Goal: Book appointment/travel/reservation

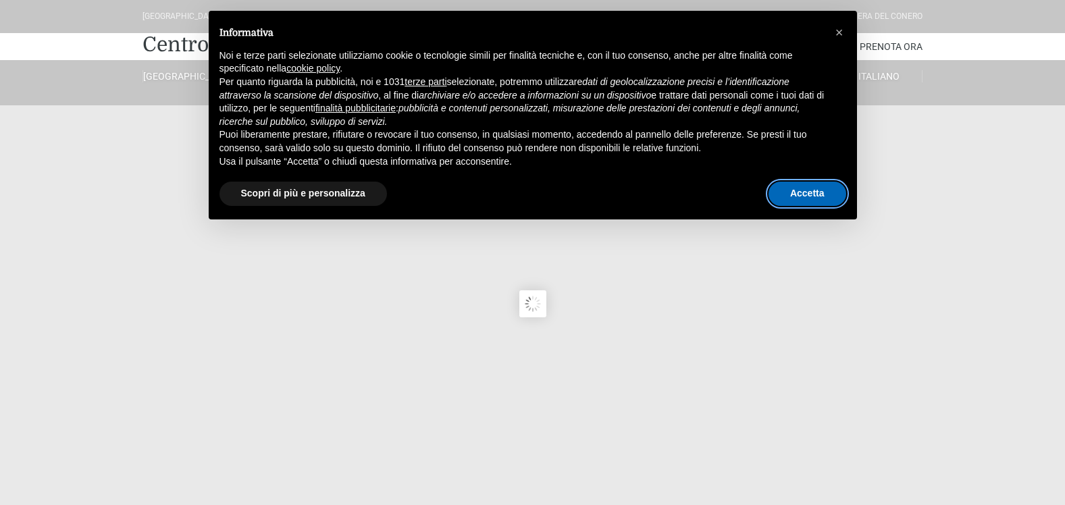
drag, startPoint x: 817, startPoint y: 188, endPoint x: 569, endPoint y: 295, distance: 270.8
click at [817, 188] on button "Accetta" at bounding box center [808, 194] width 78 height 24
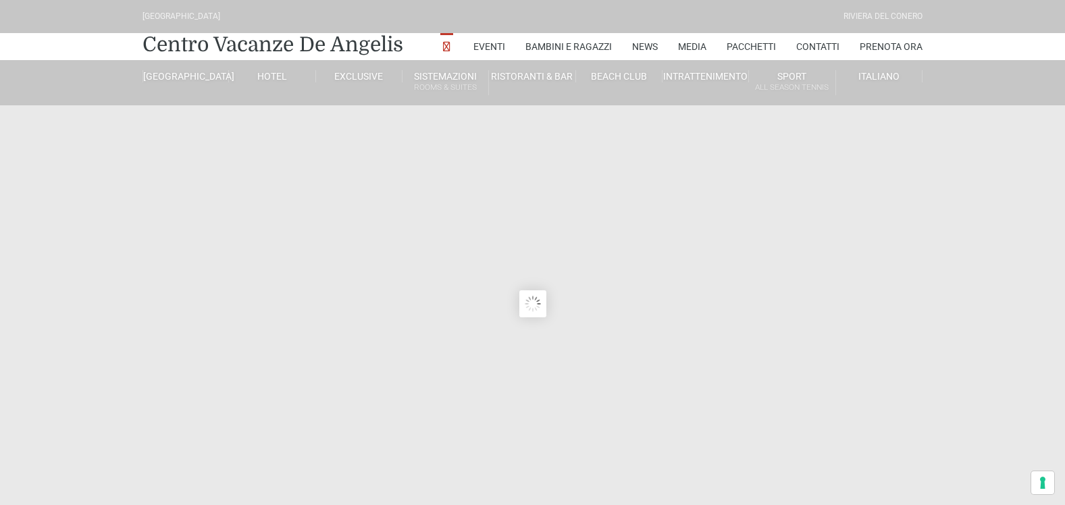
type input "[DATE]"
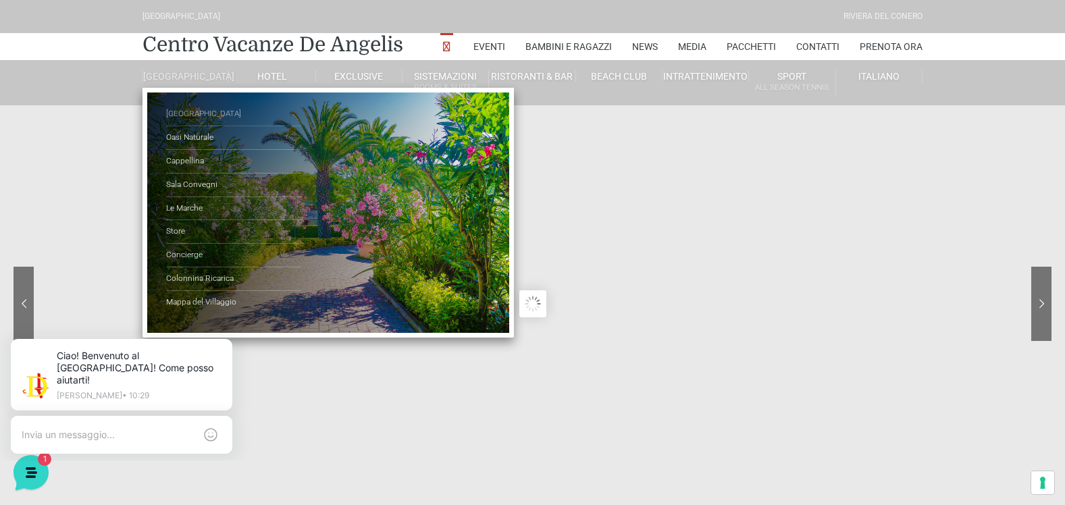
click at [194, 120] on link "[GEOGRAPHIC_DATA]" at bounding box center [233, 115] width 135 height 24
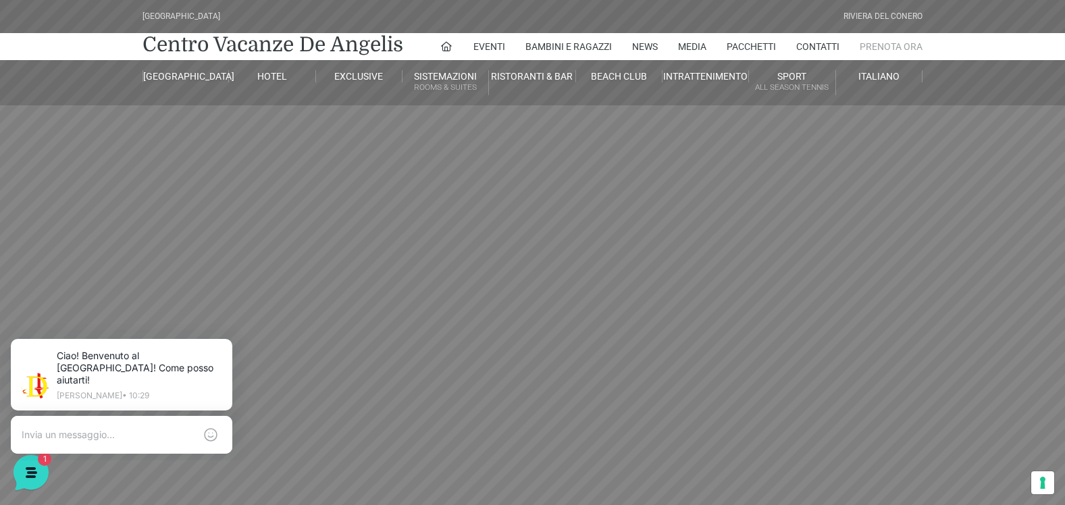
click at [871, 45] on link "Prenota Ora" at bounding box center [891, 46] width 63 height 27
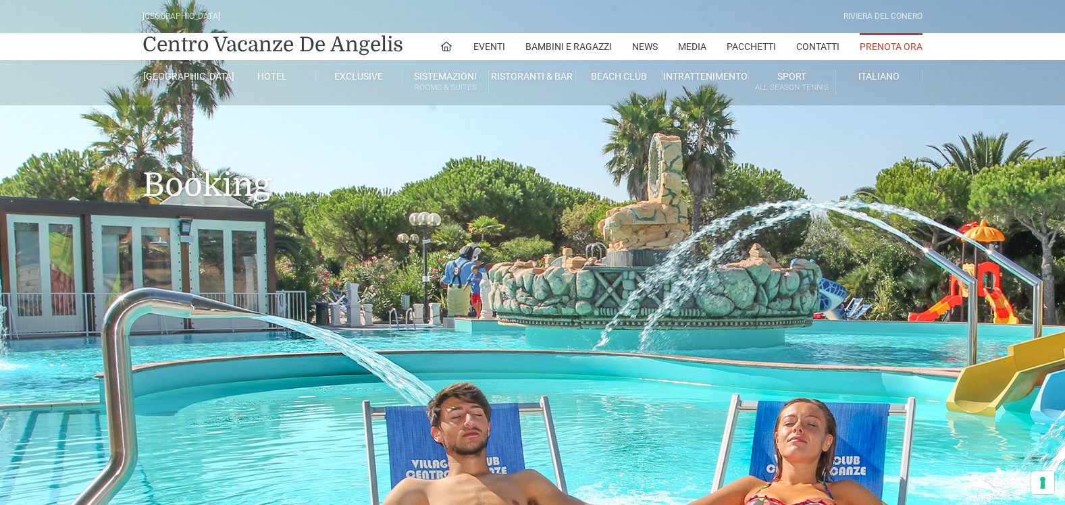
type input "[DATE]"
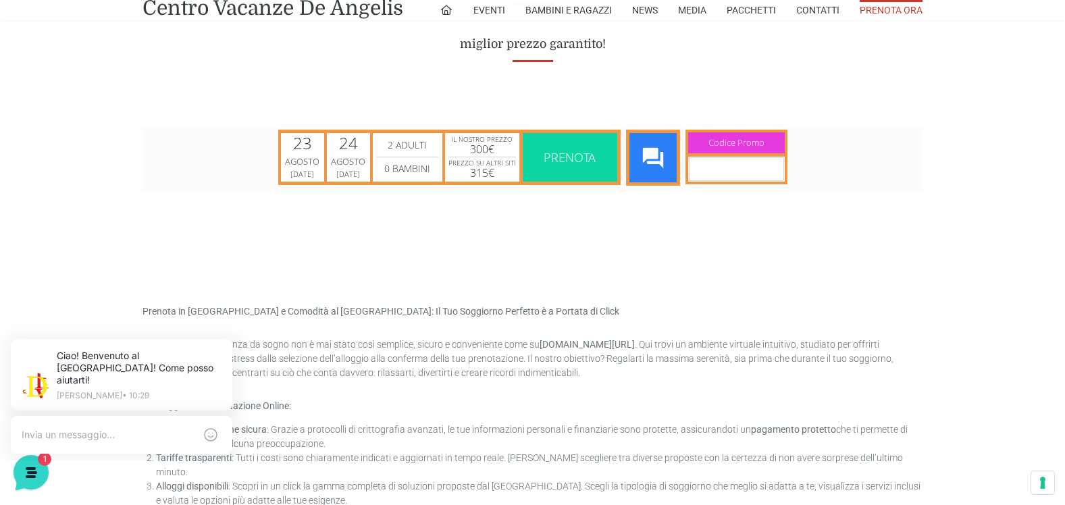
scroll to position [608, 0]
click at [302, 161] on div "Agosto" at bounding box center [302, 161] width 39 height 14
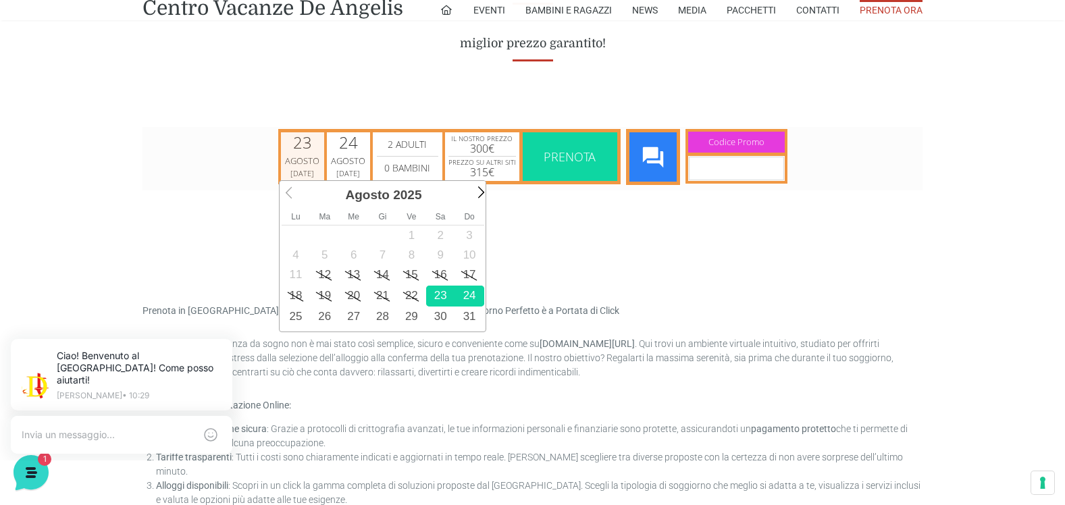
scroll to position [0, 6]
click at [444, 315] on link "30" at bounding box center [440, 316] width 29 height 21
type input "30/08/2025"
type input "31/08/2025"
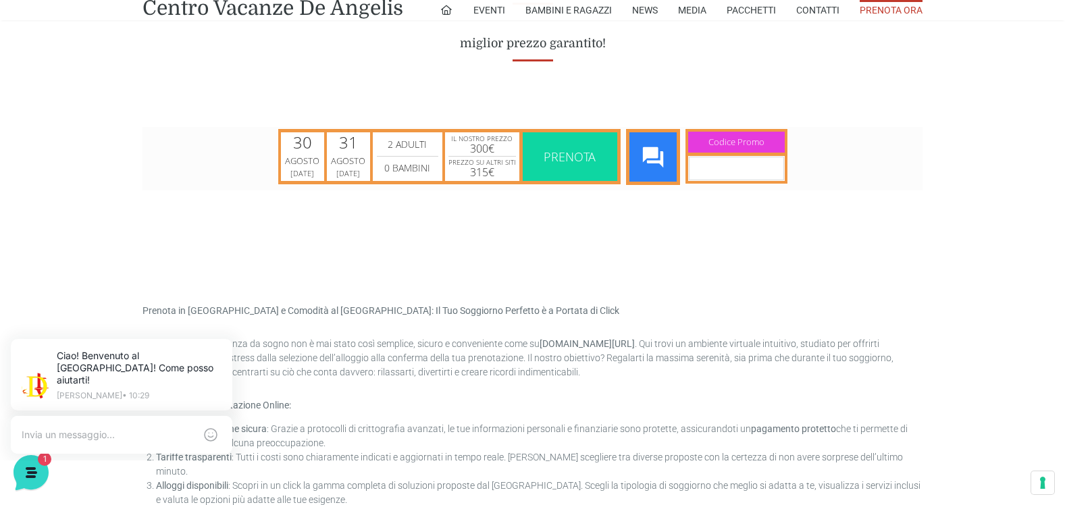
scroll to position [0, 0]
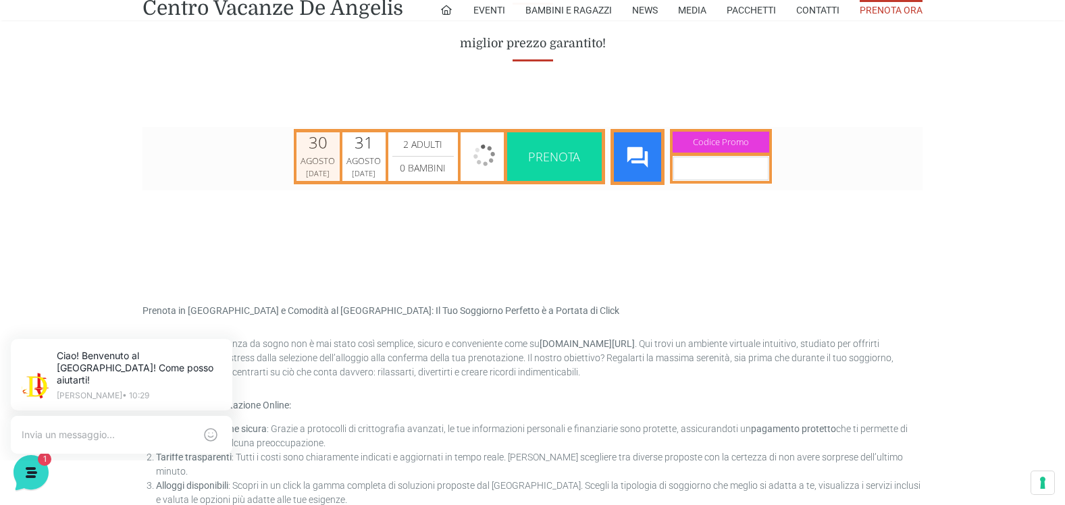
click at [321, 159] on div "Agosto" at bounding box center [318, 161] width 39 height 14
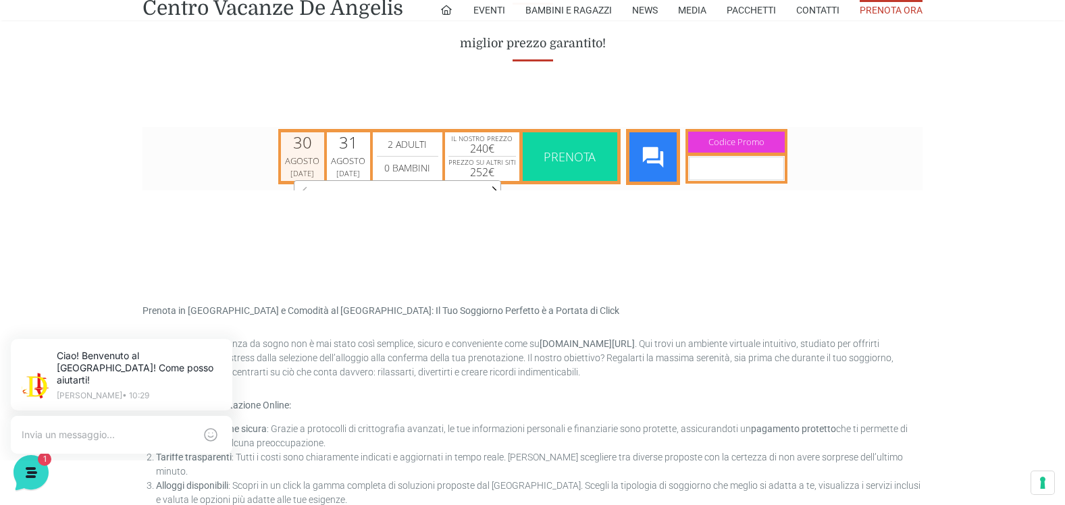
scroll to position [0, 6]
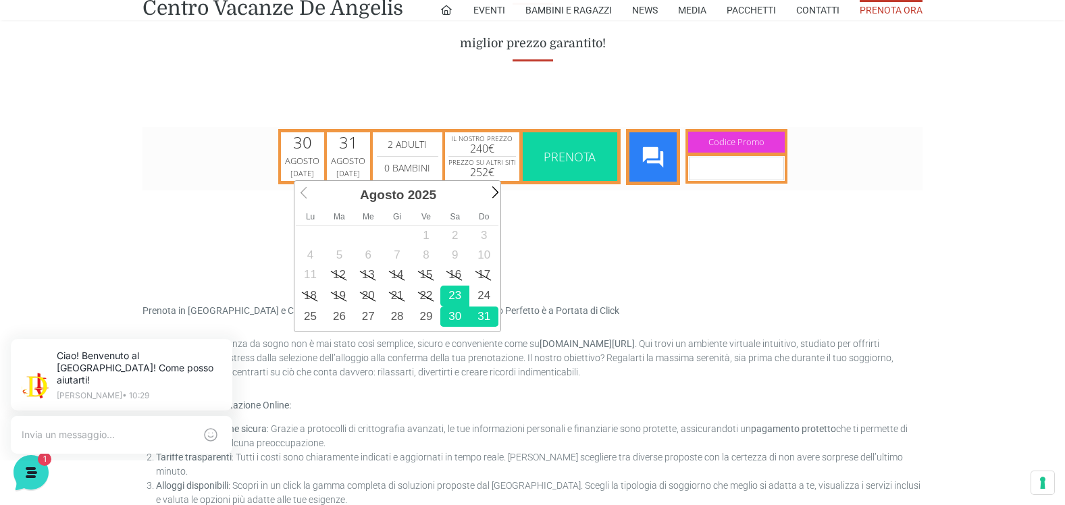
click at [452, 292] on link "23" at bounding box center [454, 295] width 29 height 21
type input "[DATE]"
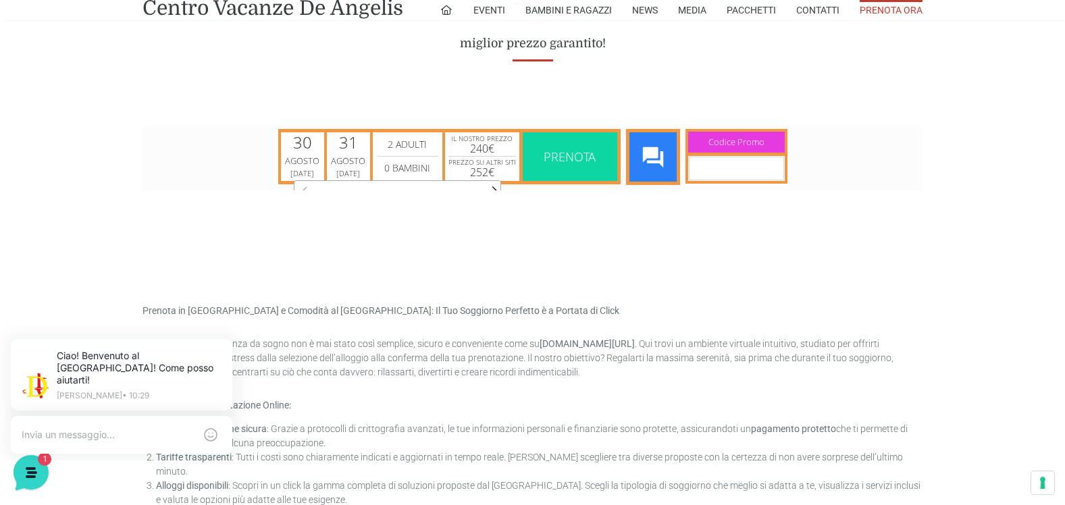
scroll to position [0, 0]
click at [374, 161] on div "23 Agosto Sabato 23/08/2025 image/svg+xml calendar .cls-1{fill:#fff} calendar 3…" at bounding box center [450, 155] width 340 height 55
click at [350, 168] on div "[DATE]" at bounding box center [348, 173] width 30 height 10
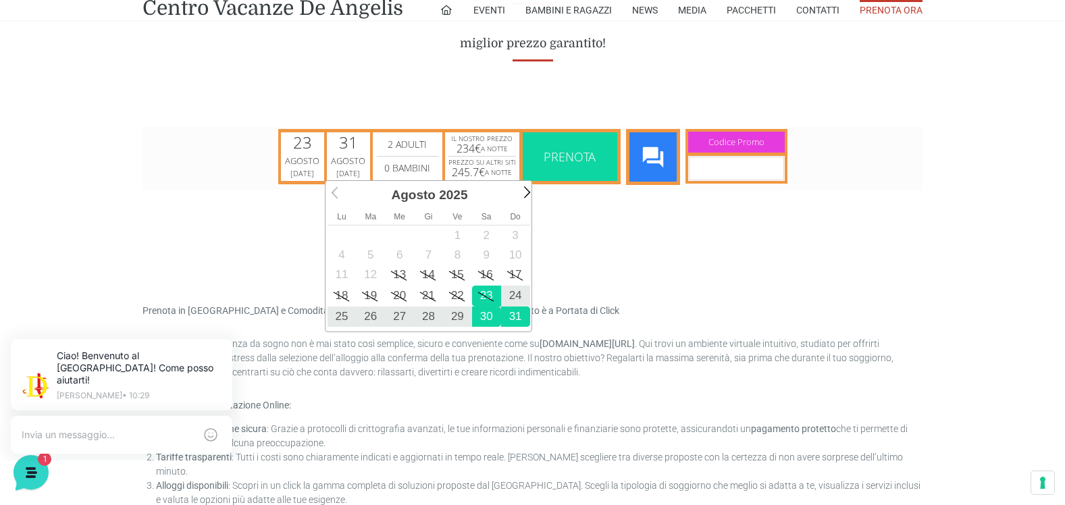
click at [486, 315] on link "30" at bounding box center [486, 316] width 29 height 21
type input "30/08/2025"
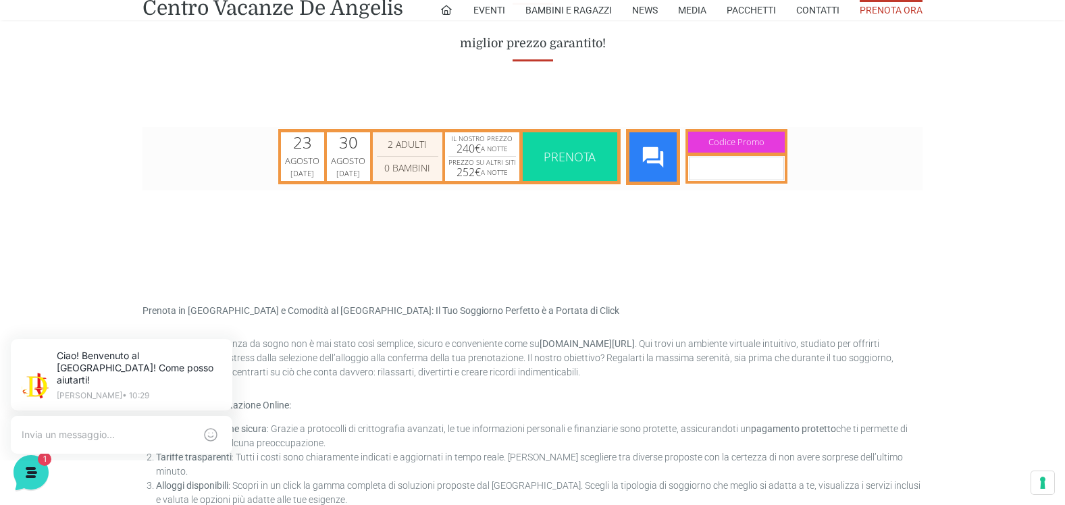
click at [405, 163] on select "0 Bambini 1 Bambini 2 Bambini 3 Bambini 4 Bambini 5 Bambini 6 Bambini 7 Bambini…" at bounding box center [407, 167] width 61 height 16
select select "1"
click at [377, 159] on select "0 Bambini 1 Bambini 2 Bambini 3 Bambini 4 Bambini 5 Bambini 6 Bambini 7 Bambini…" at bounding box center [407, 167] width 61 height 16
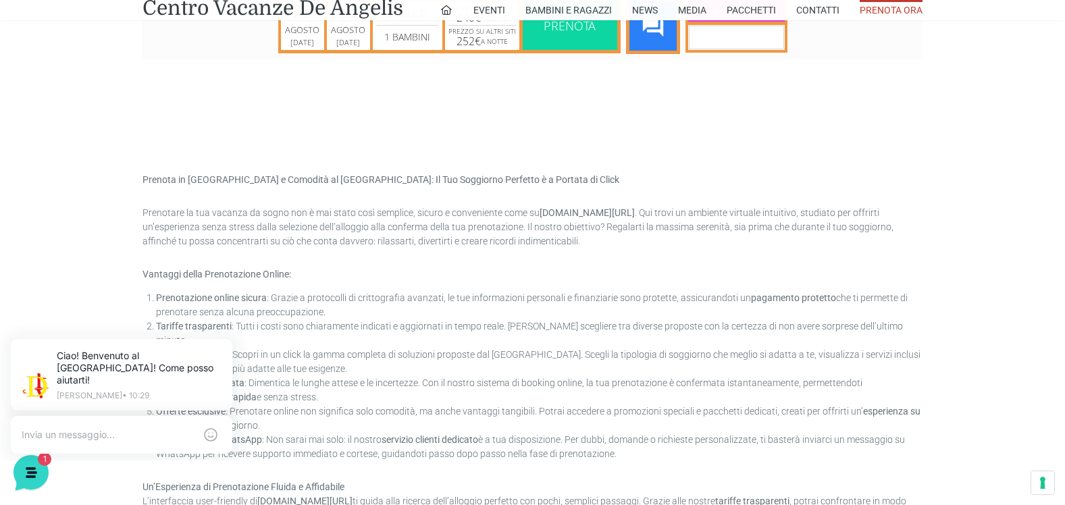
scroll to position [540, 0]
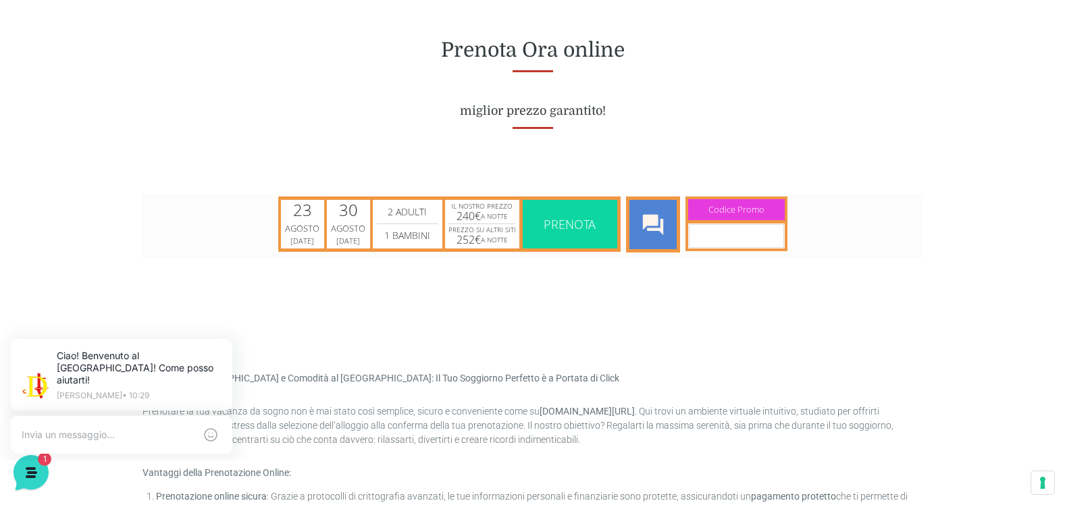
click at [639, 218] on icon at bounding box center [653, 224] width 34 height 34
type input "[DATE]"
type input "30/08/2025"
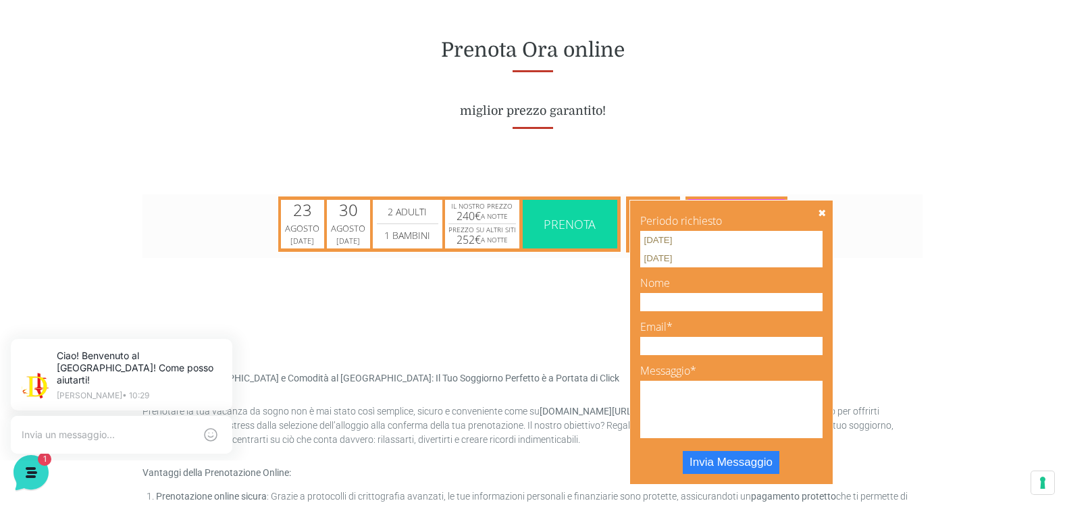
click at [557, 228] on span "Prenota" at bounding box center [570, 223] width 52 height 16
